Goal: Task Accomplishment & Management: Complete application form

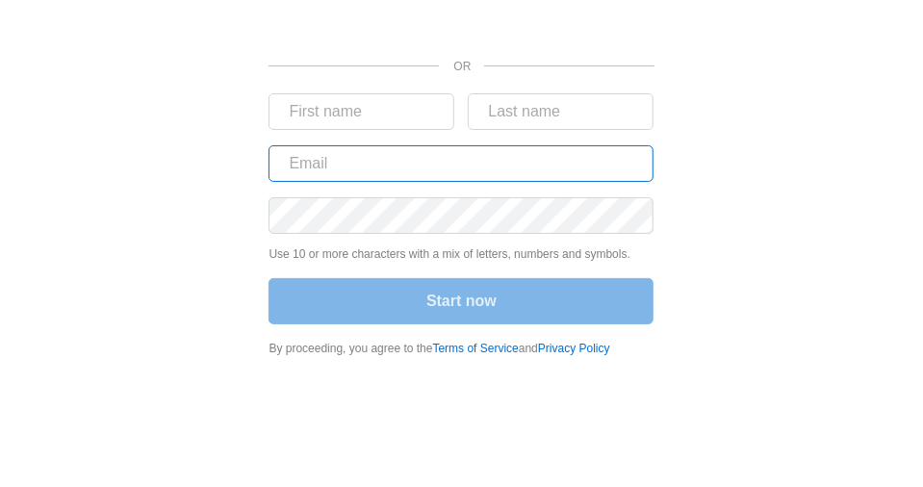
type input "[PERSON_NAME][EMAIL_ADDRESS][PERSON_NAME][DOMAIN_NAME]"
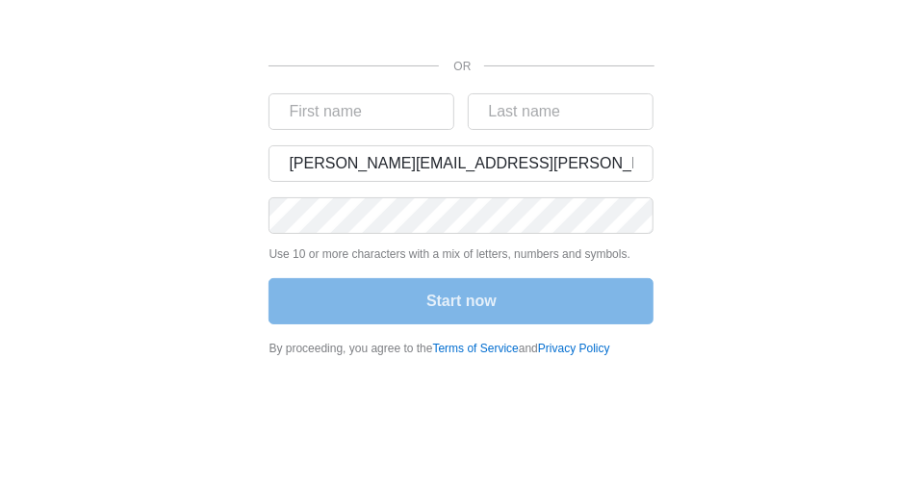
click at [818, 159] on div "OR [PERSON_NAME][EMAIL_ADDRESS][PERSON_NAME][DOMAIN_NAME] Use 10 or more charac…" at bounding box center [461, 184] width 877 height 369
click at [381, 101] on input "text" at bounding box center [362, 111] width 186 height 37
type input "[PERSON_NAME]"
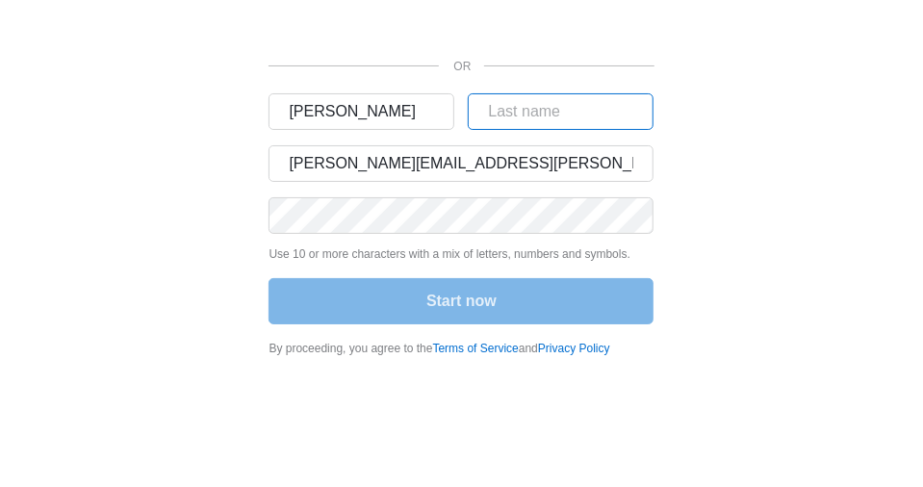
click at [570, 126] on input "text" at bounding box center [561, 111] width 186 height 37
type input "samir"
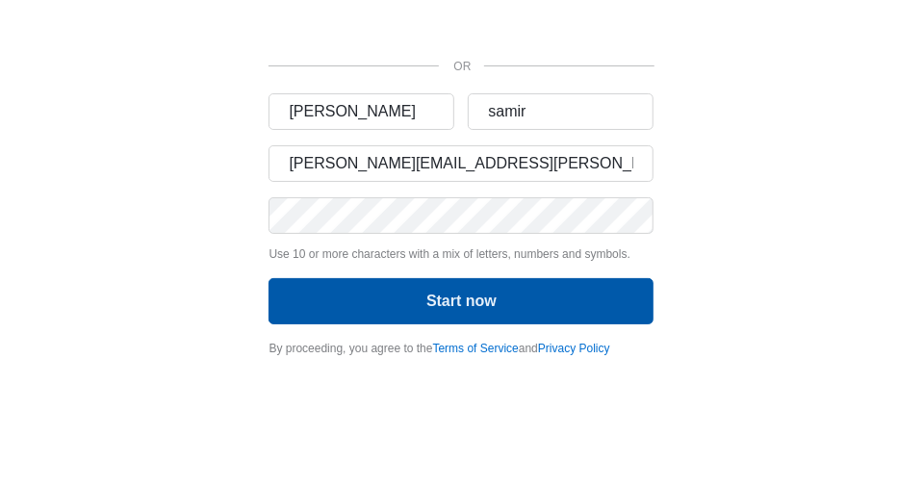
click at [408, 299] on button "Start now" at bounding box center [461, 301] width 385 height 46
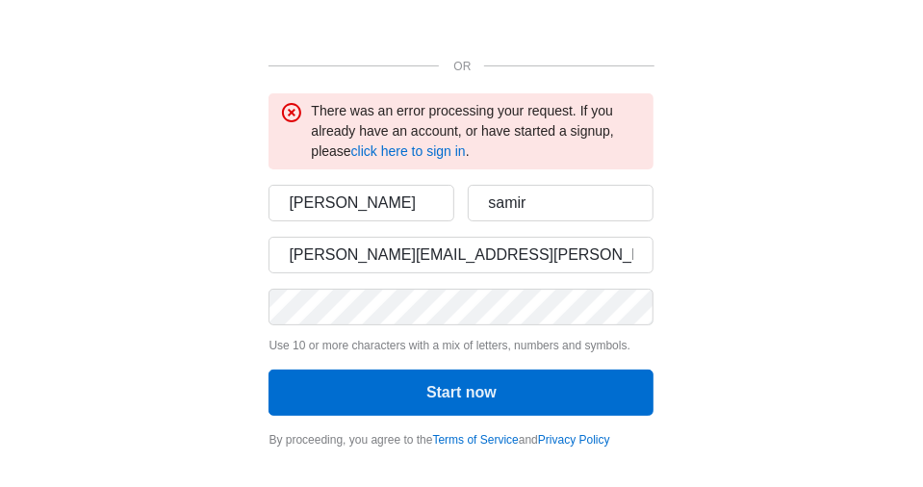
click at [441, 159] on div "There was an error processing your request. If you already have an account, or …" at bounding box center [476, 131] width 331 height 61
click at [456, 152] on link "click here to sign in" at bounding box center [408, 150] width 115 height 15
